Goal: Task Accomplishment & Management: Manage account settings

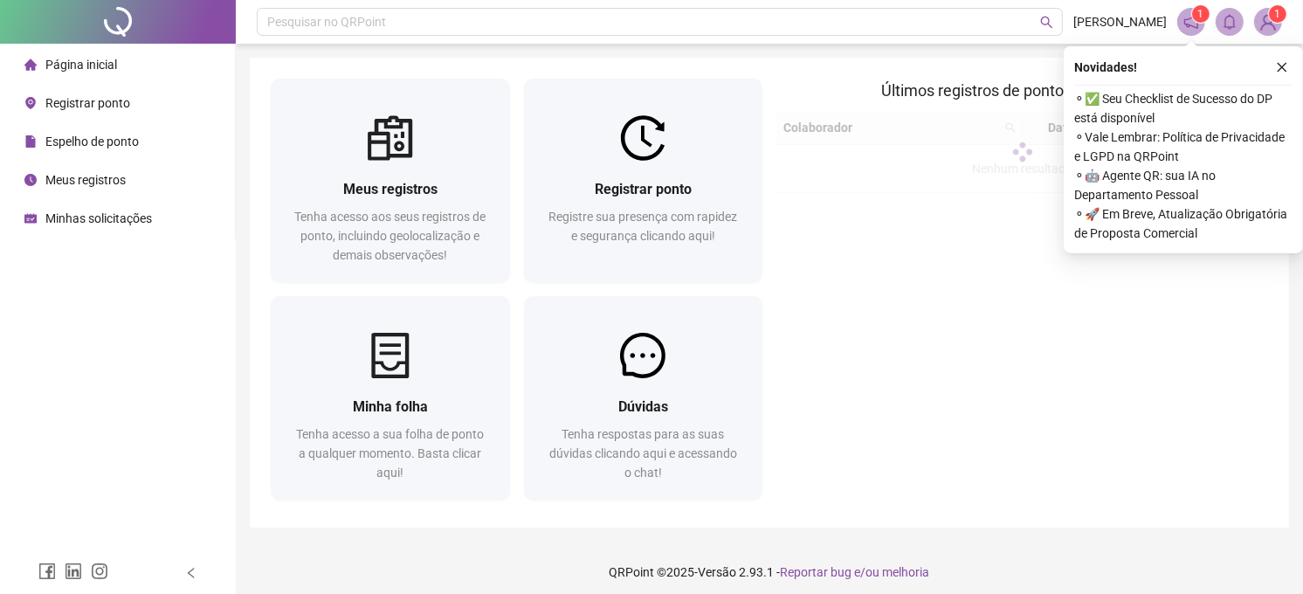
click at [70, 102] on span "Registrar ponto" at bounding box center [87, 103] width 85 height 14
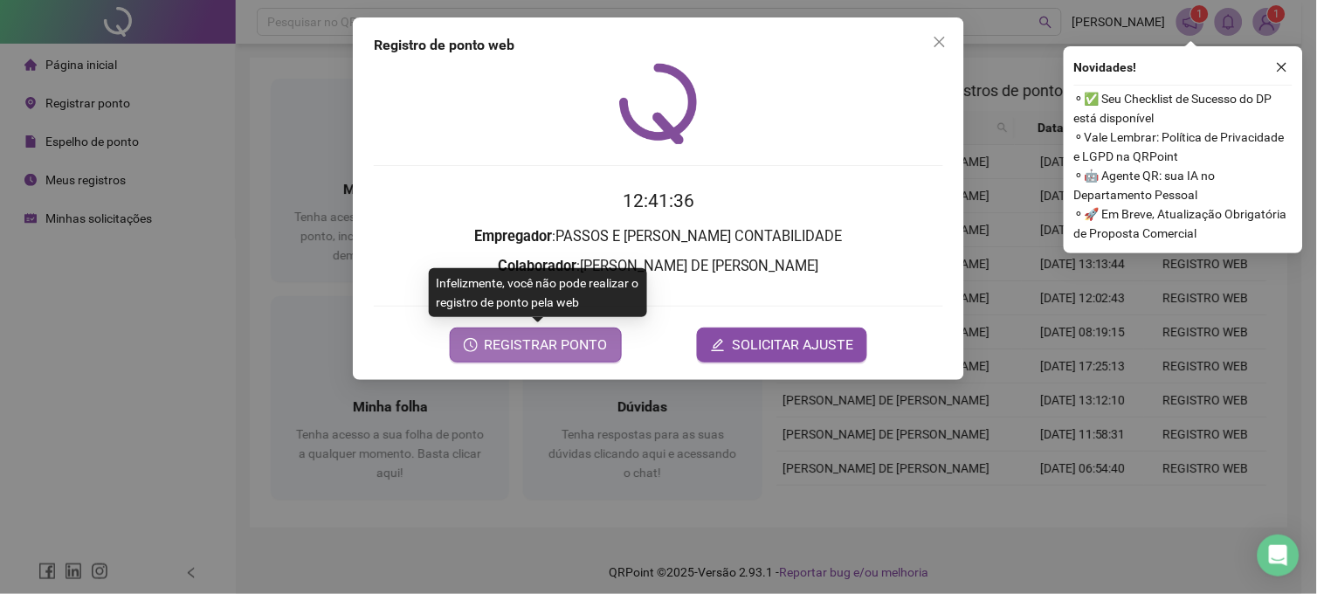
click at [510, 354] on span "REGISTRAR PONTO" at bounding box center [546, 344] width 123 height 21
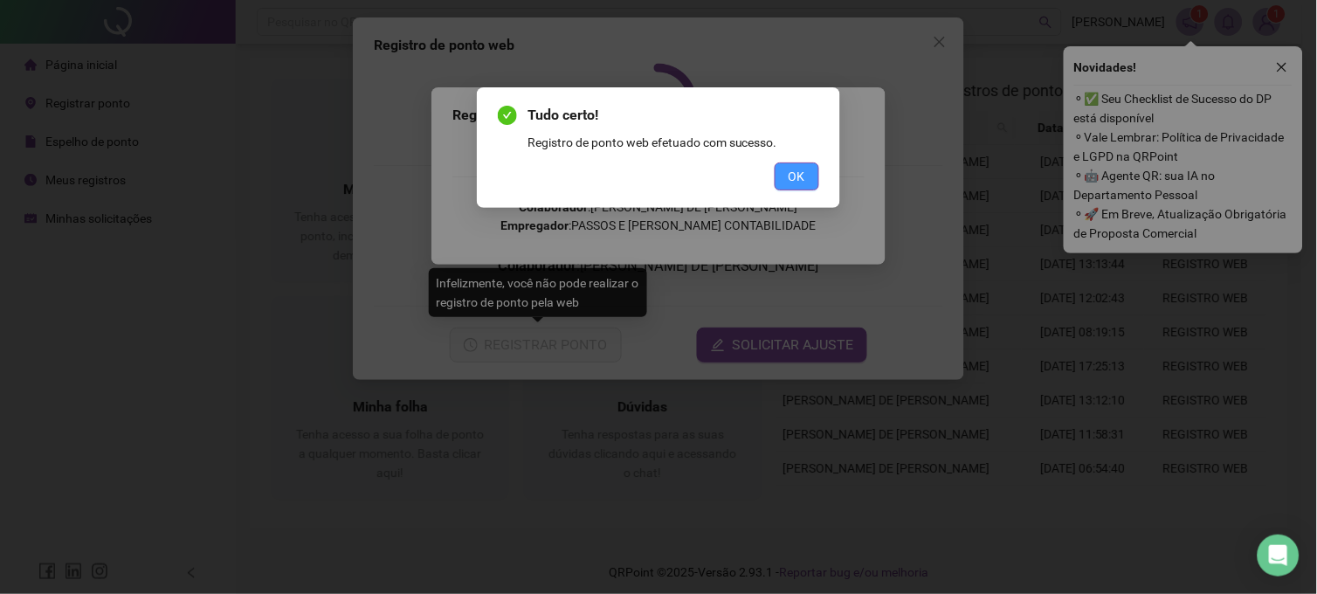
click at [796, 178] on span "OK" at bounding box center [796, 176] width 17 height 19
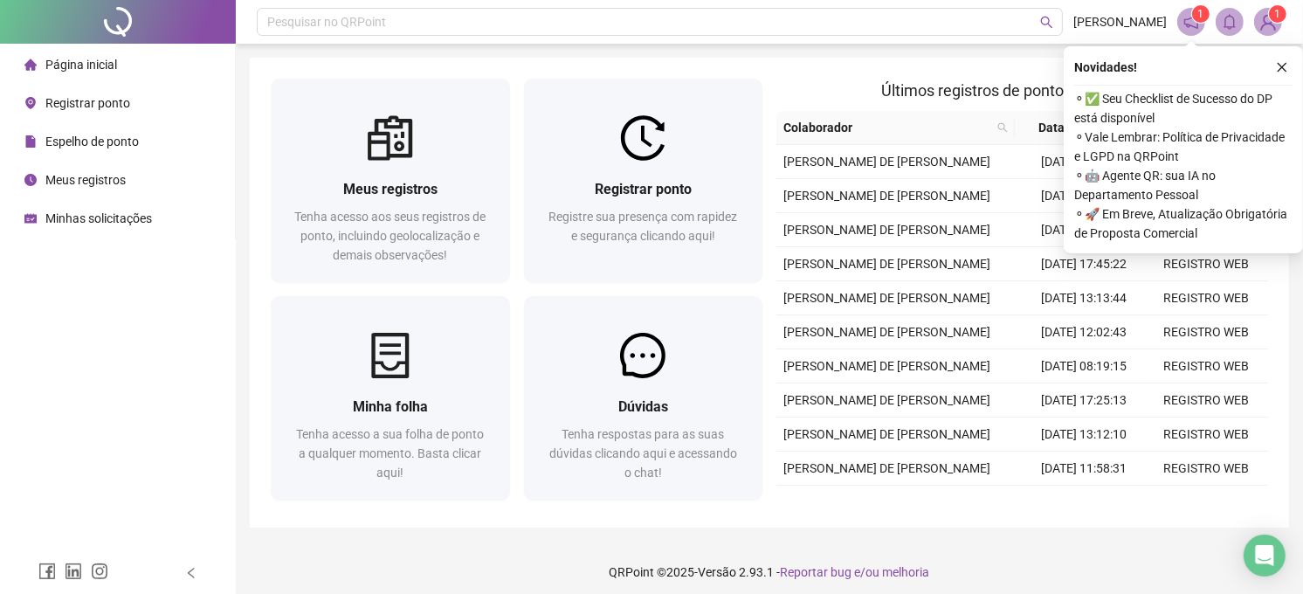
click at [105, 143] on span "Espelho de ponto" at bounding box center [91, 141] width 93 height 14
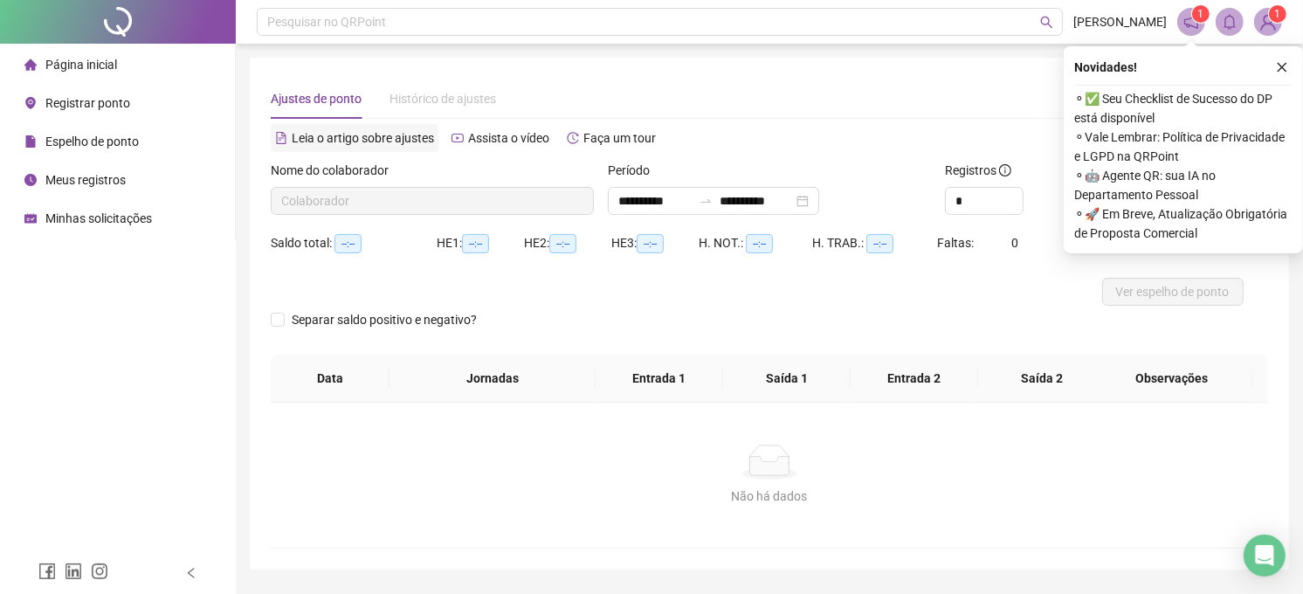
type input "**********"
click at [108, 173] on span "Meus registros" at bounding box center [85, 180] width 80 height 14
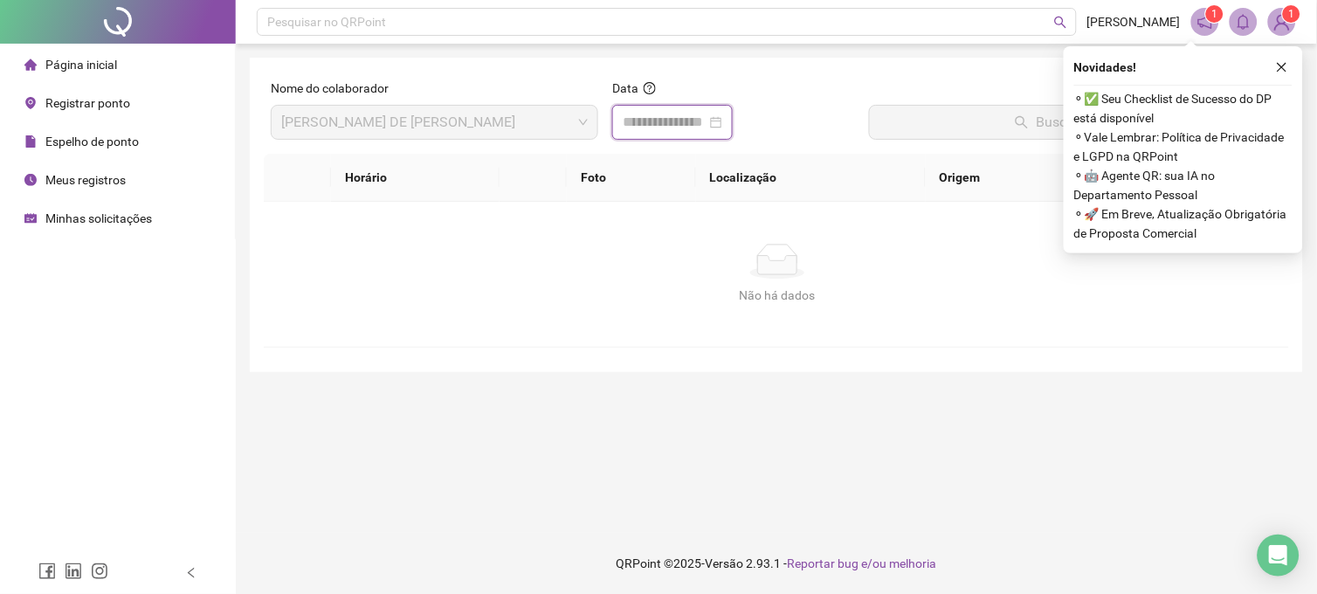
click at [685, 122] on input at bounding box center [664, 122] width 84 height 21
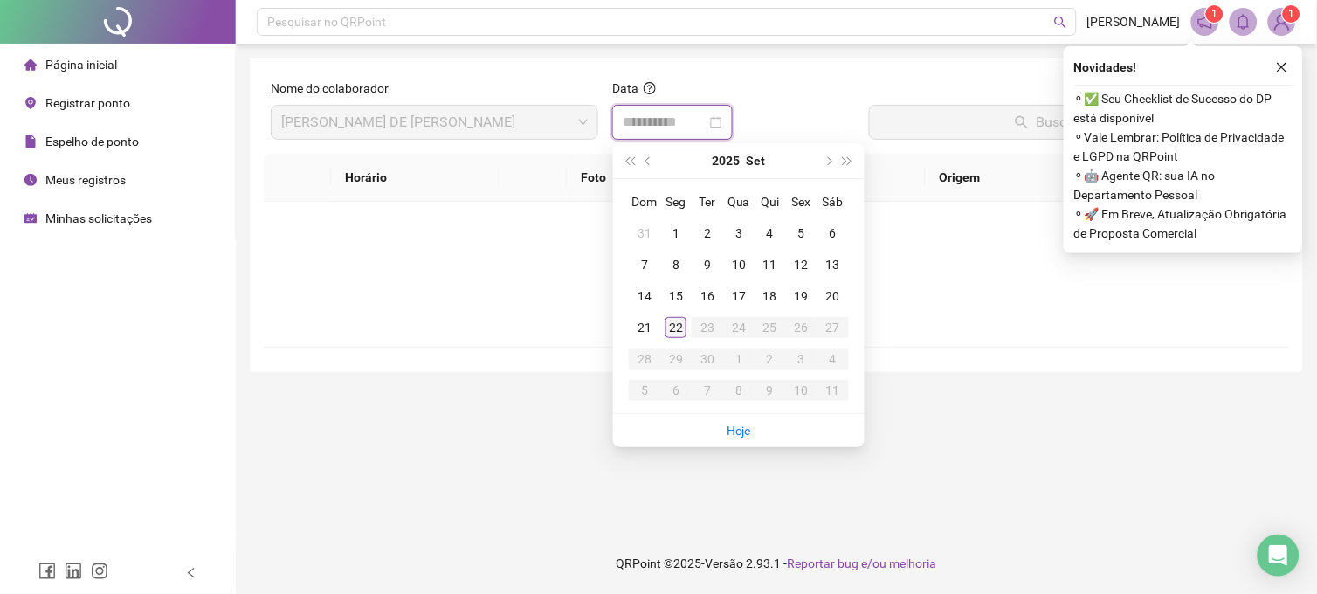
type input "**********"
click at [674, 332] on div "22" at bounding box center [675, 327] width 21 height 21
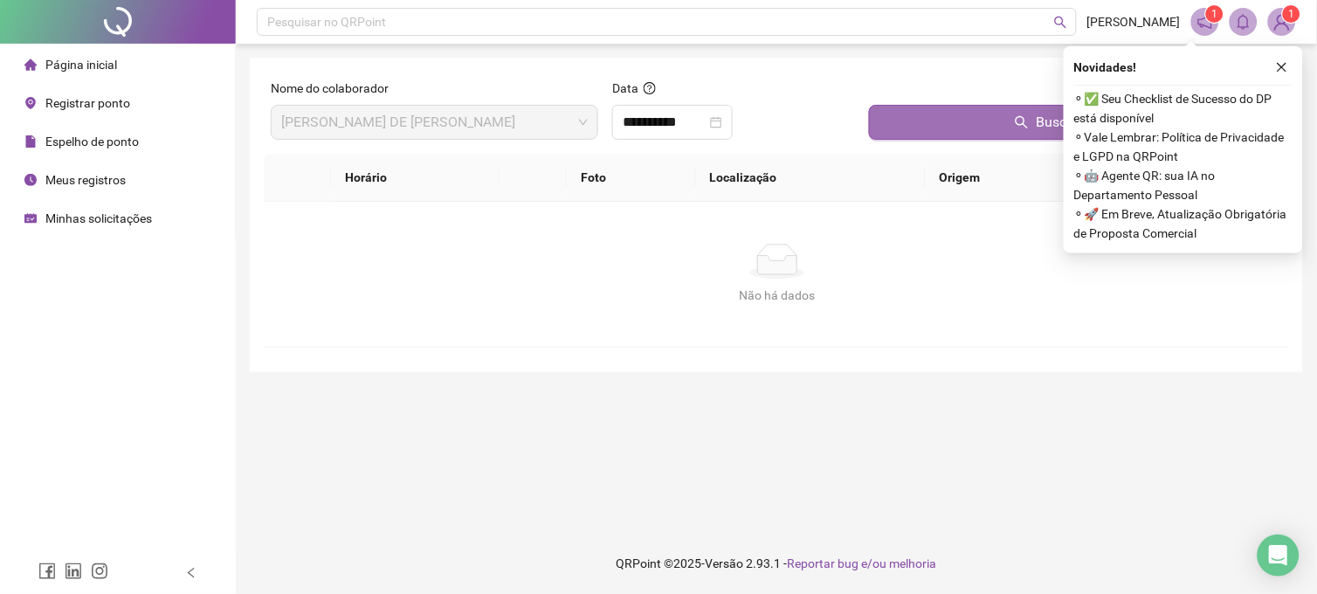
click at [923, 118] on button "Buscar registros" at bounding box center [1075, 122] width 413 height 35
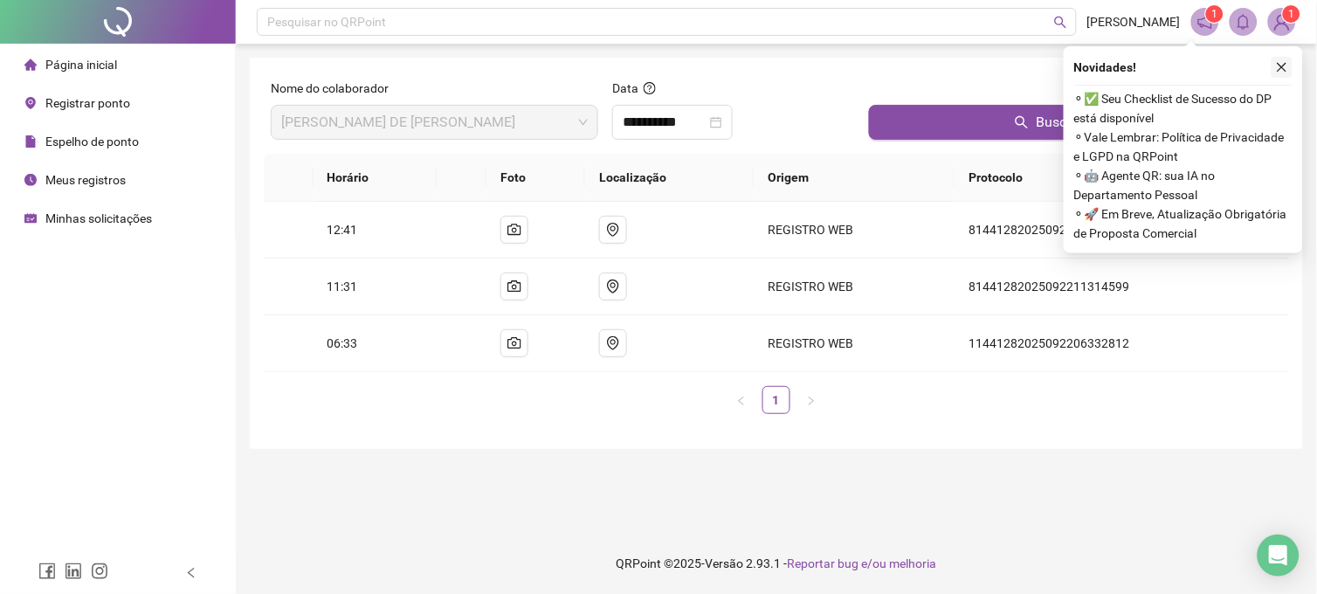
click at [1288, 66] on button "button" at bounding box center [1281, 67] width 21 height 21
